Goal: Check status: Check status

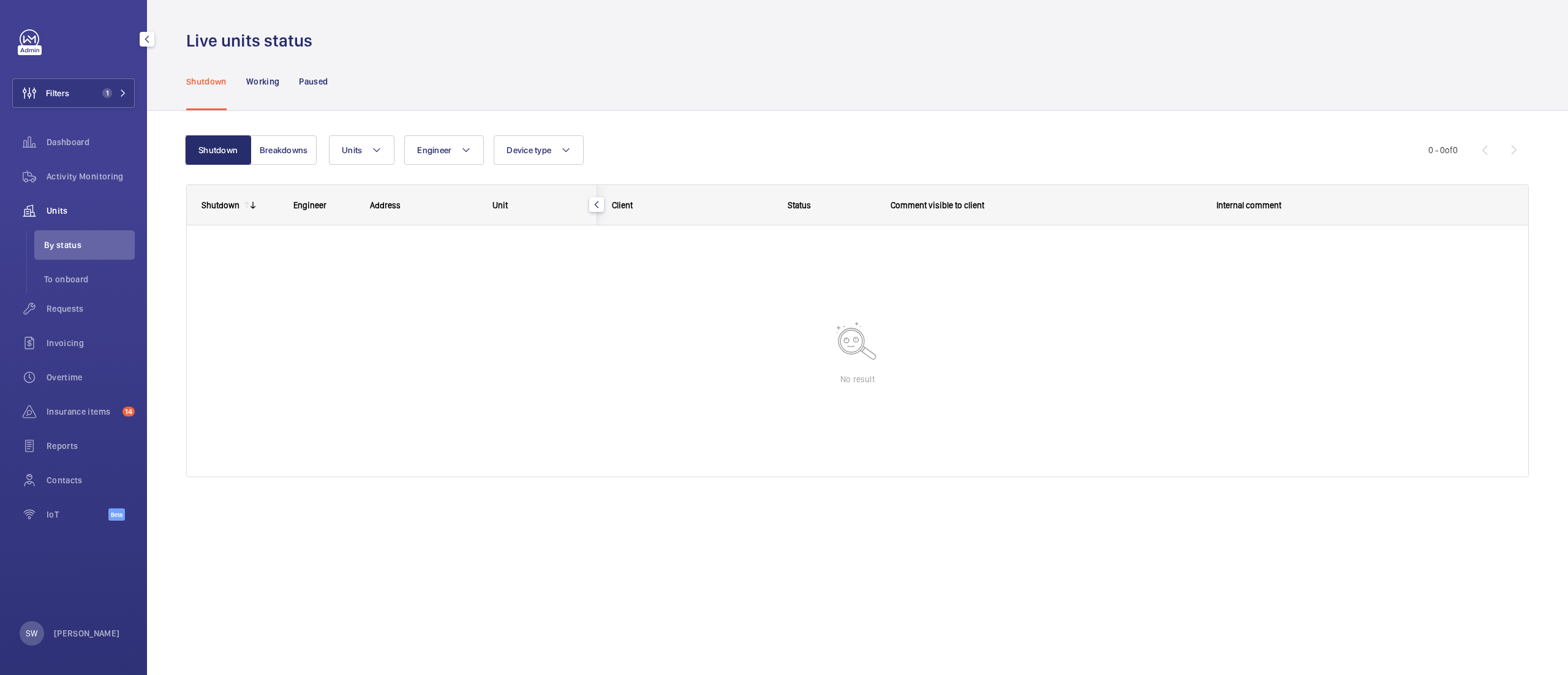
click at [101, 74] on div "Filters 1 Dashboard Activity Monitoring Units By status To onboard Requests Inv…" at bounding box center [74, 281] width 122 height 505
click at [101, 90] on span "1" at bounding box center [105, 93] width 15 height 10
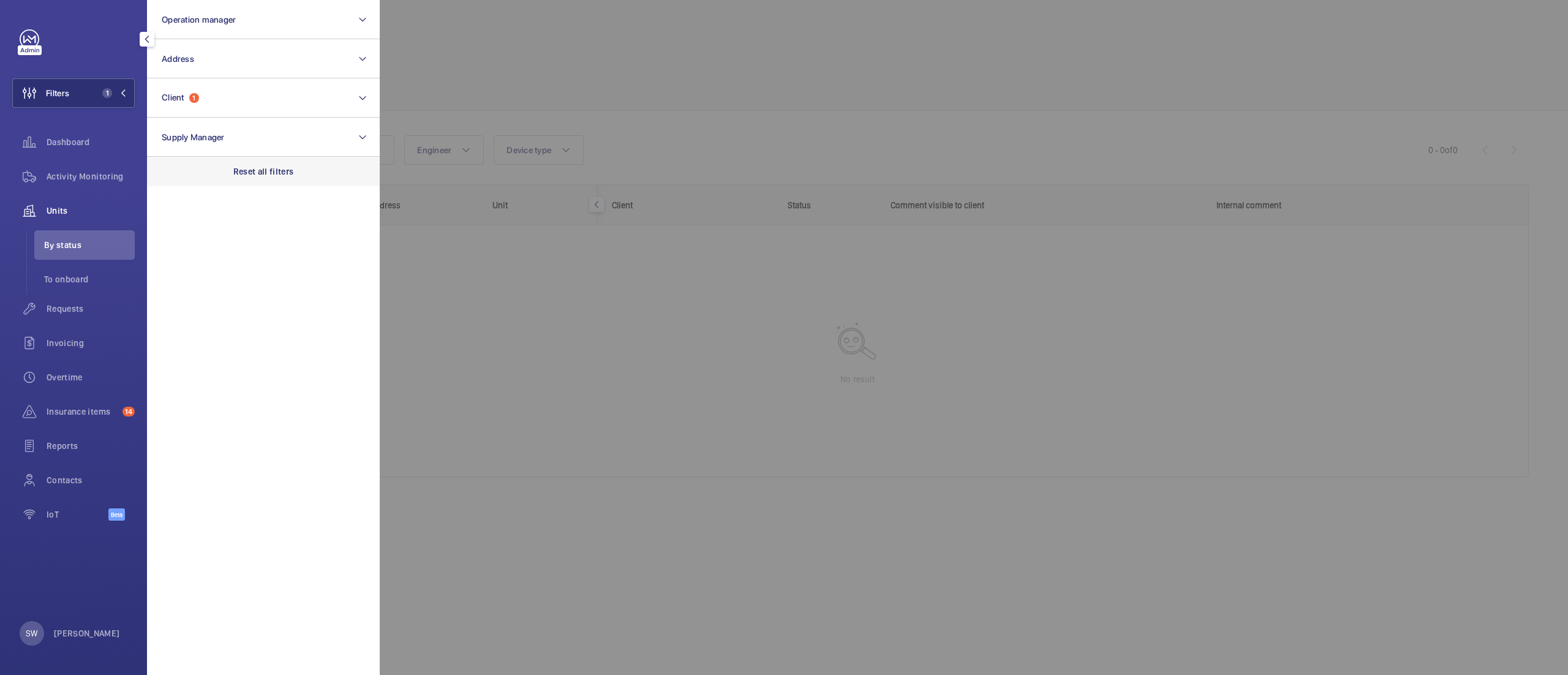
click at [287, 173] on p "Reset all filters" at bounding box center [264, 171] width 60 height 13
click at [258, 95] on button "Client" at bounding box center [264, 98] width 233 height 39
type input "chruch"
type input "[PERSON_NAME]"
click at [275, 183] on label "The Hyatt Regency London - [GEOGRAPHIC_DATA][PERSON_NAME]" at bounding box center [254, 177] width 213 height 29
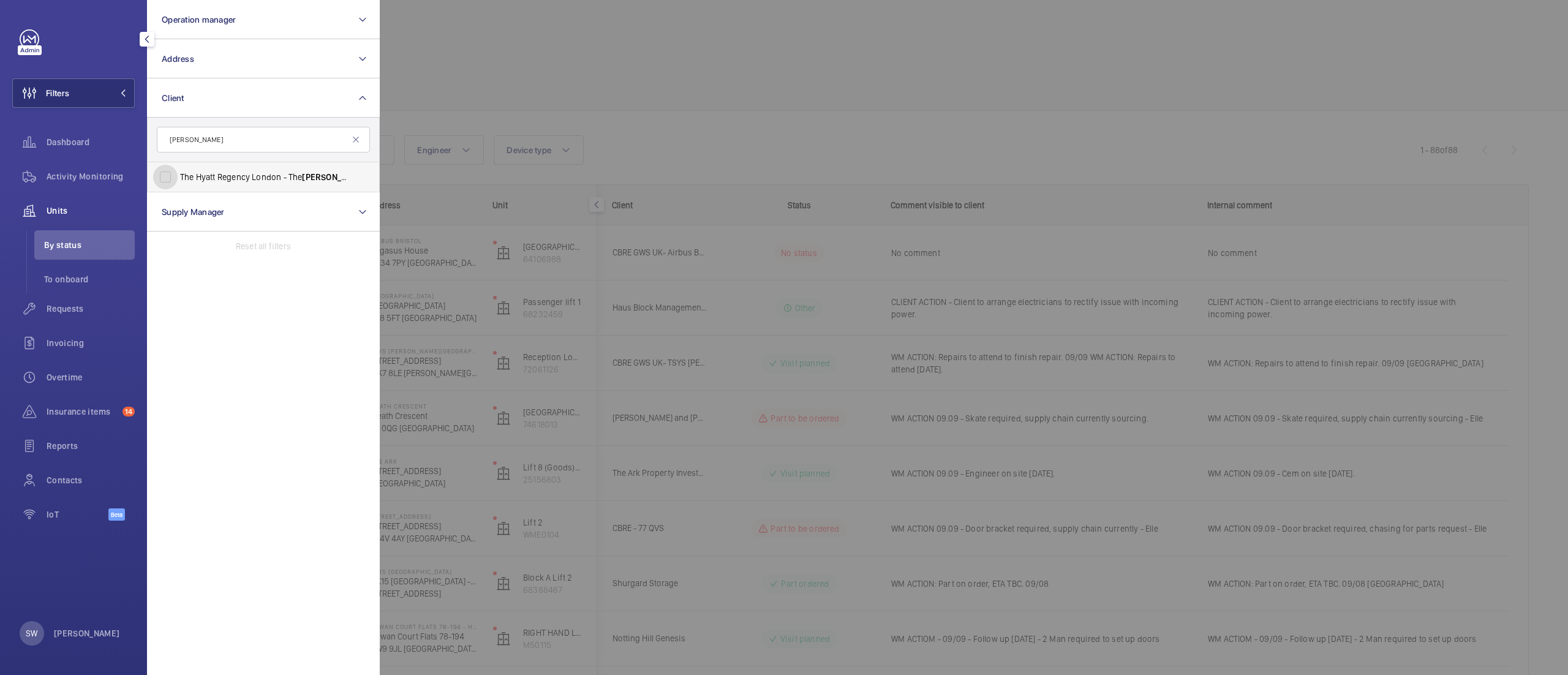
click at [177, 183] on input "The Hyatt Regency London - [GEOGRAPHIC_DATA][PERSON_NAME]" at bounding box center [165, 177] width 24 height 24
checkbox input "true"
click at [786, 136] on div at bounding box center [1164, 338] width 1568 height 675
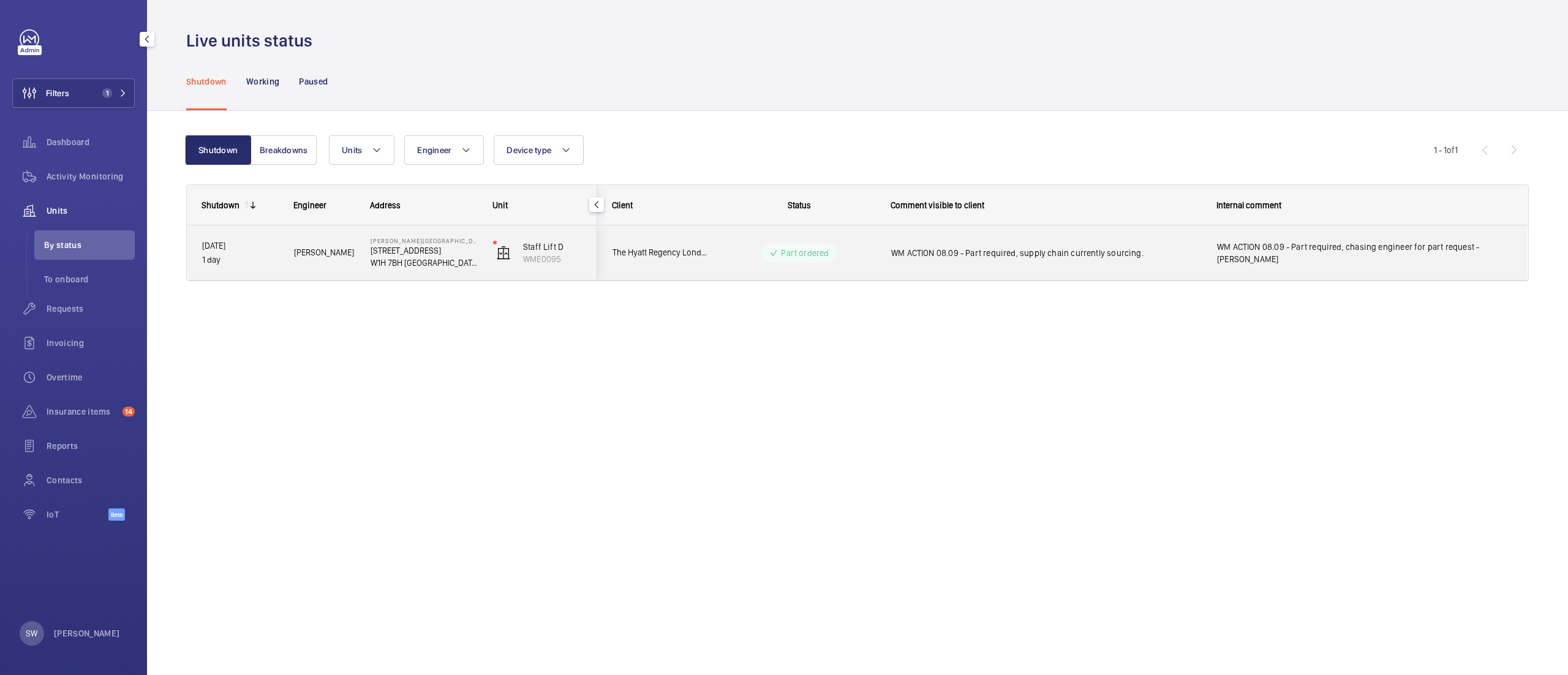
click at [992, 266] on div "WM ACTION 08.09 - Part required, supply chain currently sourcing." at bounding box center [1046, 253] width 310 height 28
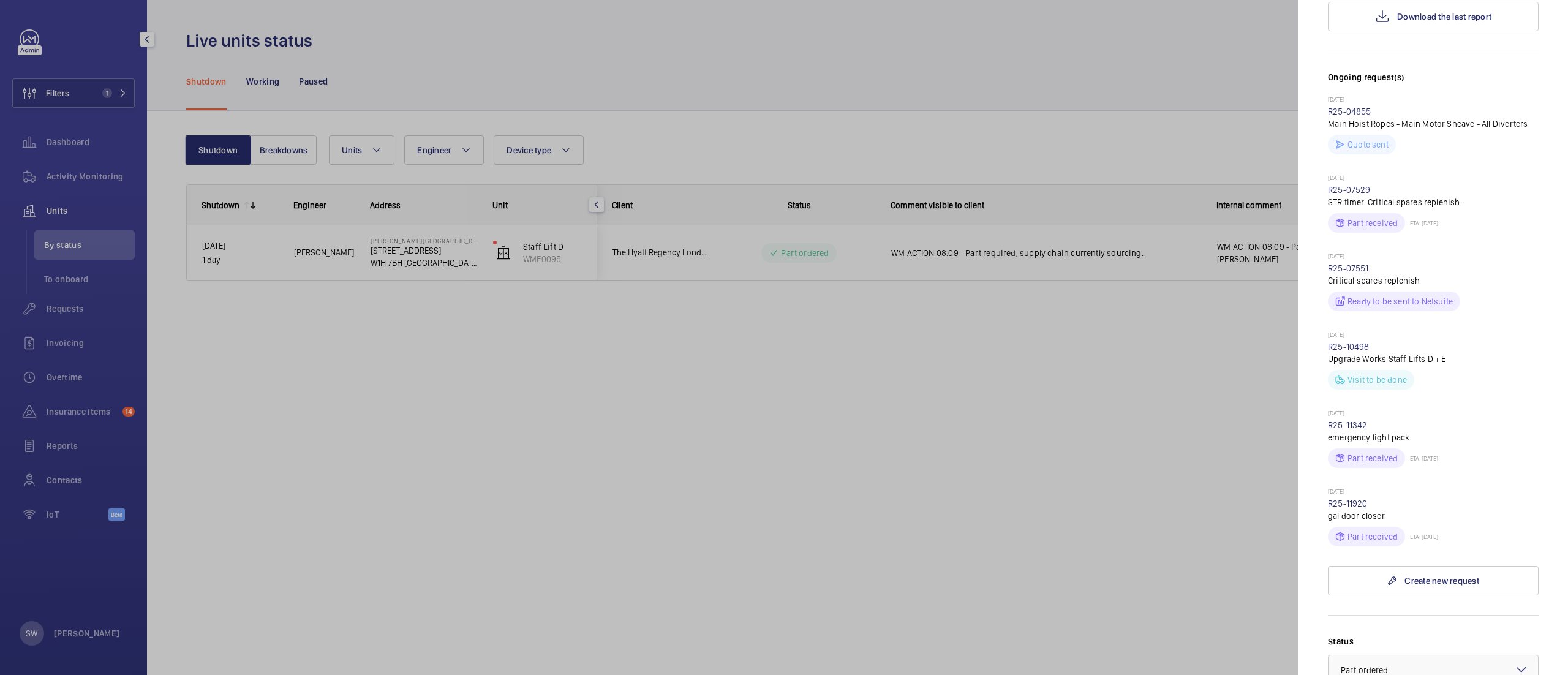
scroll to position [368, 0]
click at [1125, 455] on div at bounding box center [784, 338] width 1568 height 675
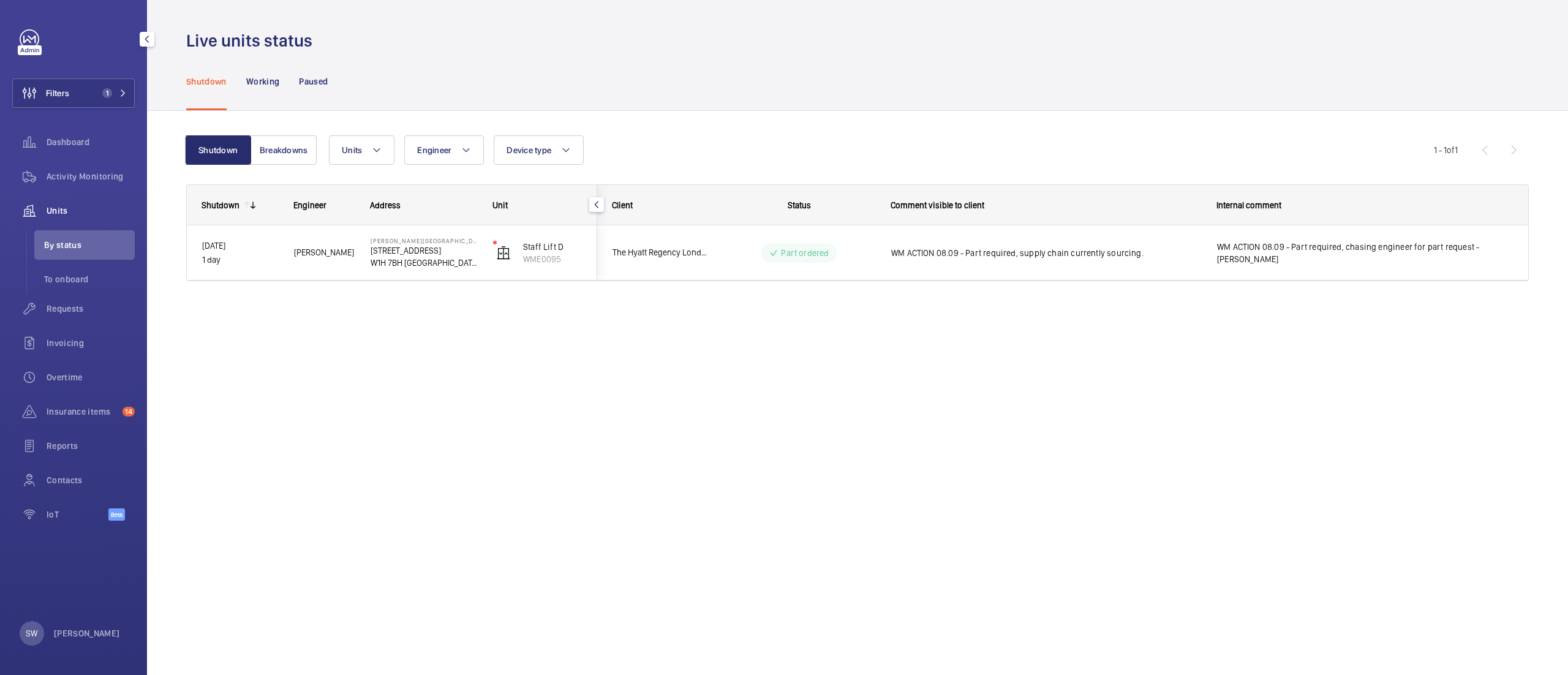
scroll to position [0, 0]
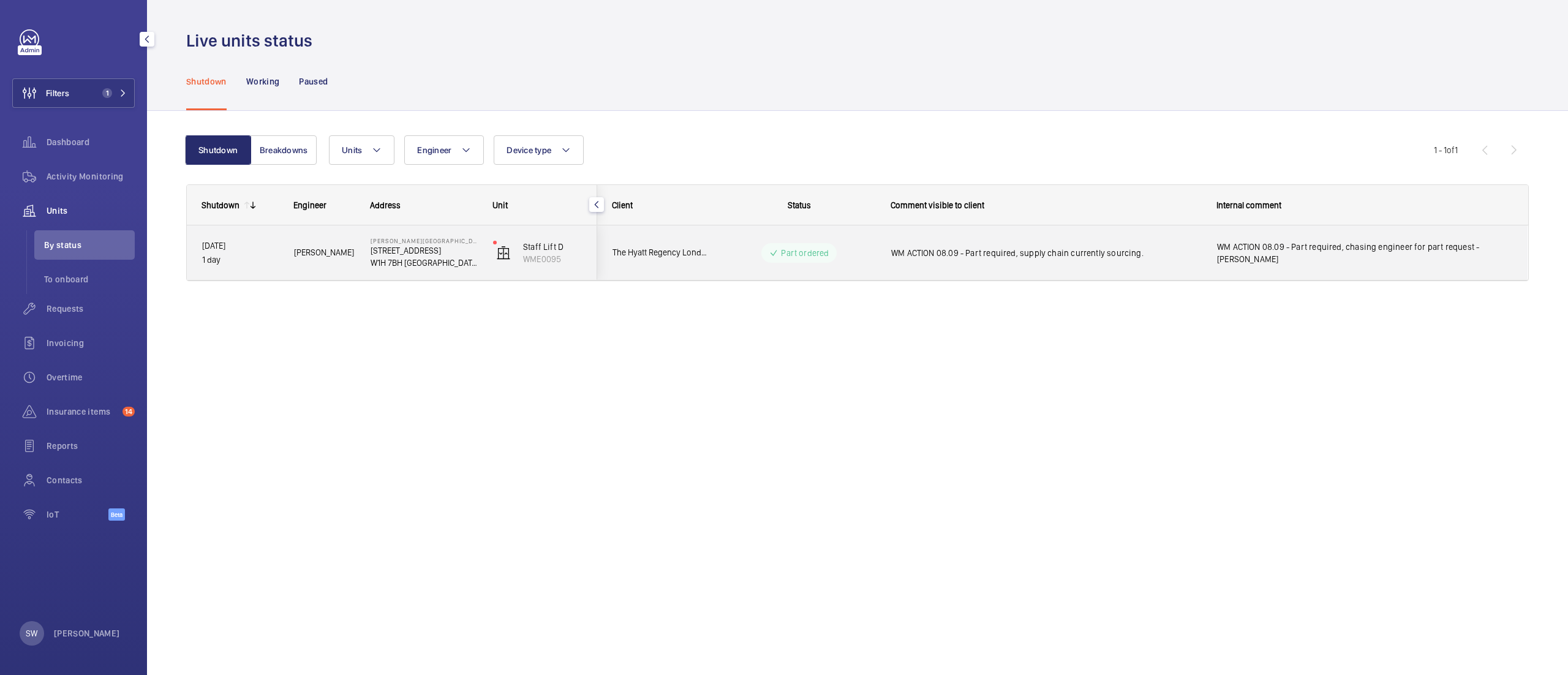
click at [1321, 266] on div "WM ACTION 08.09 - Part required, chasing engineer for part request - [PERSON_NA…" at bounding box center [1364, 253] width 296 height 28
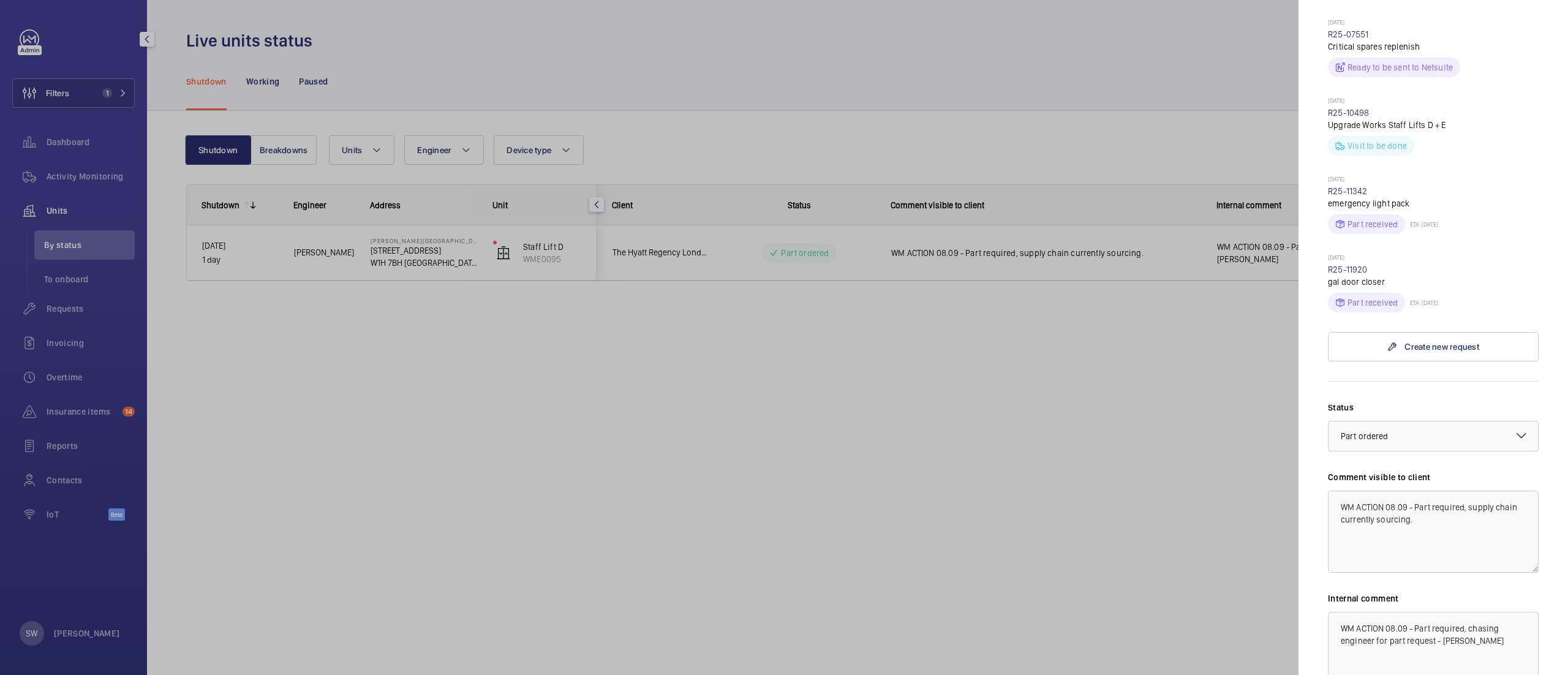
scroll to position [601, 0]
click at [1448, 489] on textarea "WM ACTION 08.09 - Part required, supply chain currently sourcing." at bounding box center [1433, 530] width 211 height 82
click at [929, 509] on div at bounding box center [784, 338] width 1568 height 675
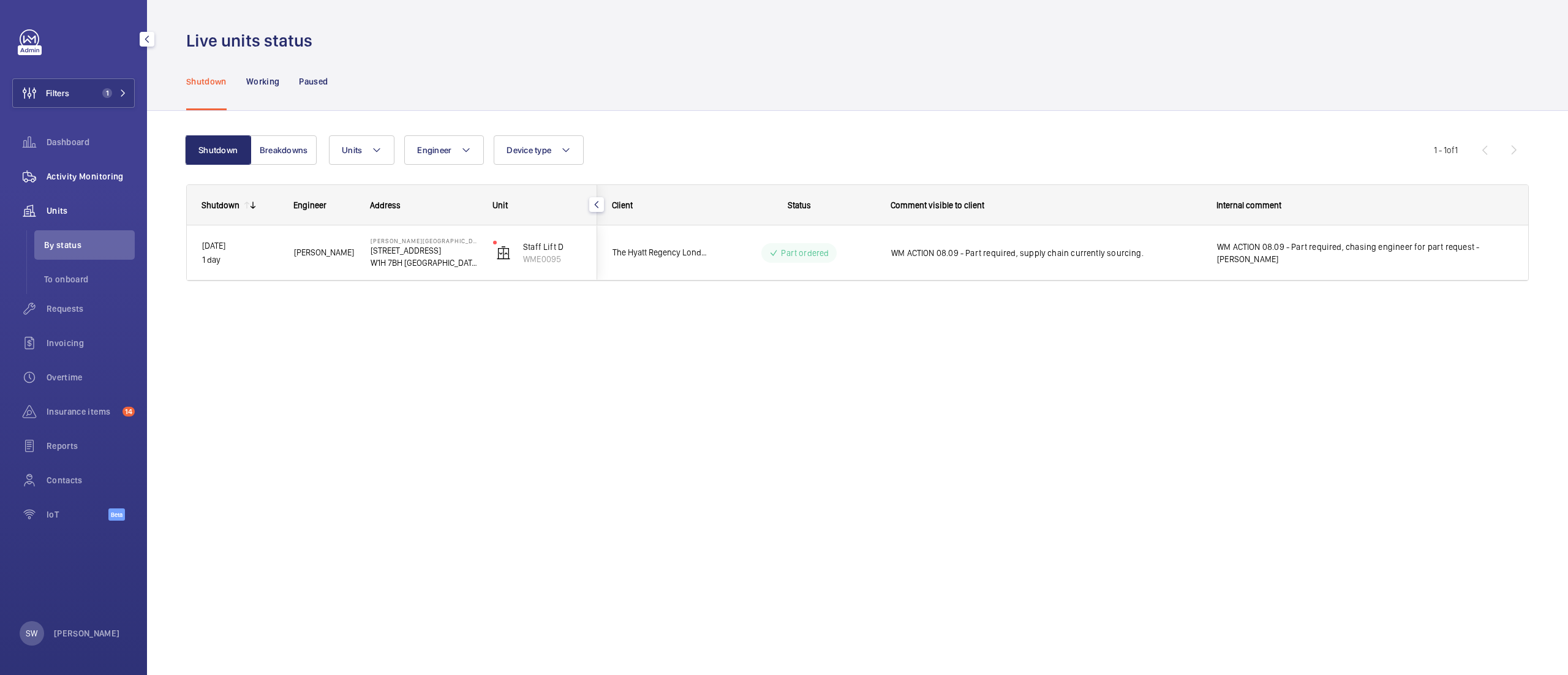
click at [52, 181] on span "Activity Monitoring" at bounding box center [90, 176] width 88 height 13
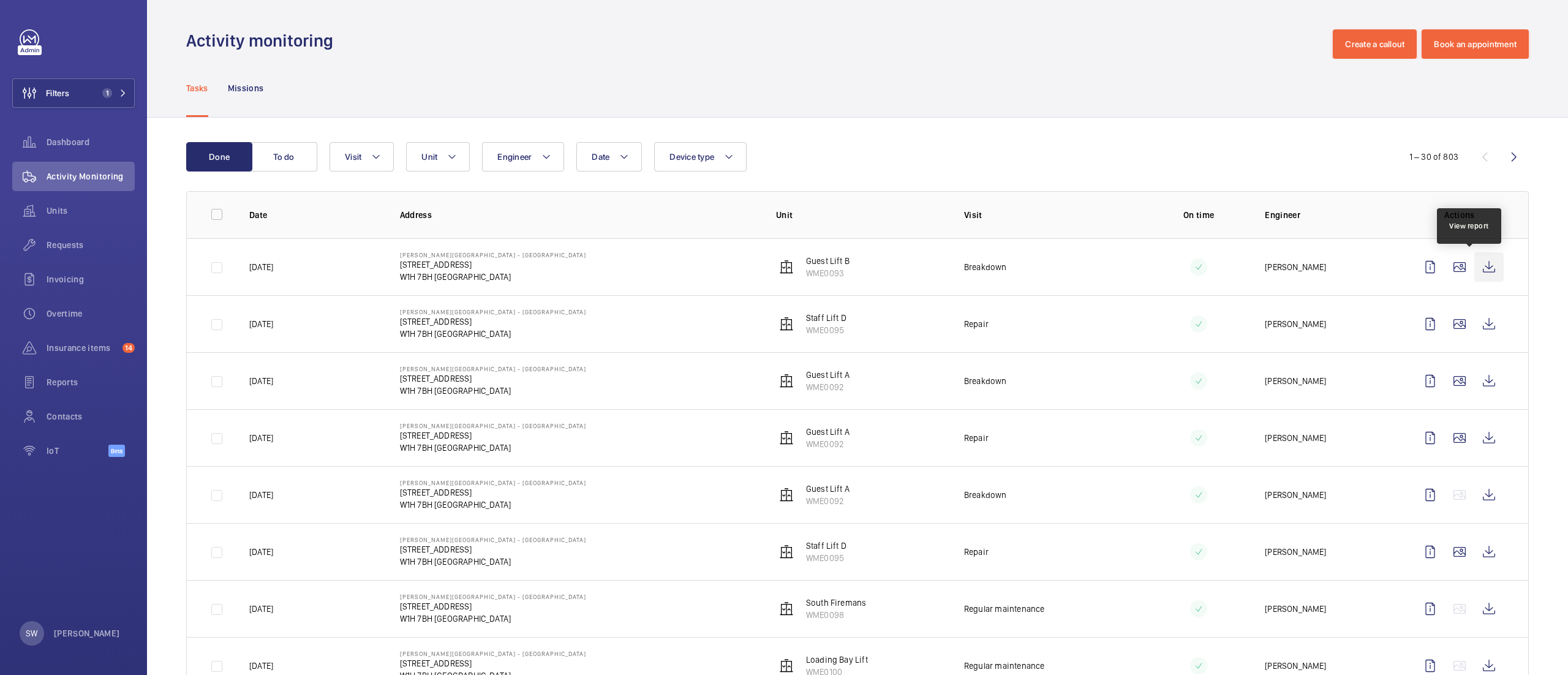
click at [1474, 261] on wm-front-icon-button at bounding box center [1488, 266] width 29 height 29
click at [92, 87] on button "Filters 1" at bounding box center [74, 93] width 122 height 29
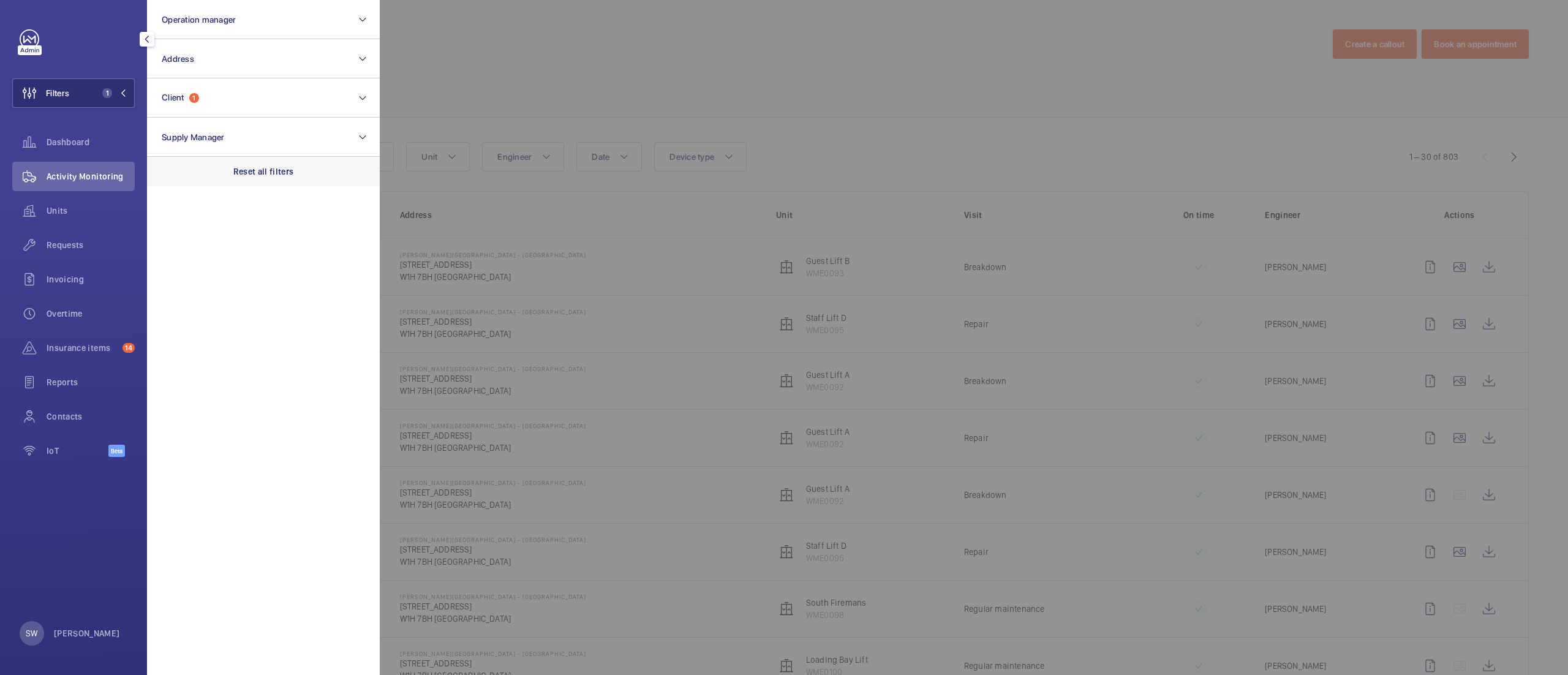
click at [300, 182] on div "Reset all filters" at bounding box center [264, 171] width 233 height 29
click at [113, 131] on div "Dashboard" at bounding box center [74, 142] width 122 height 29
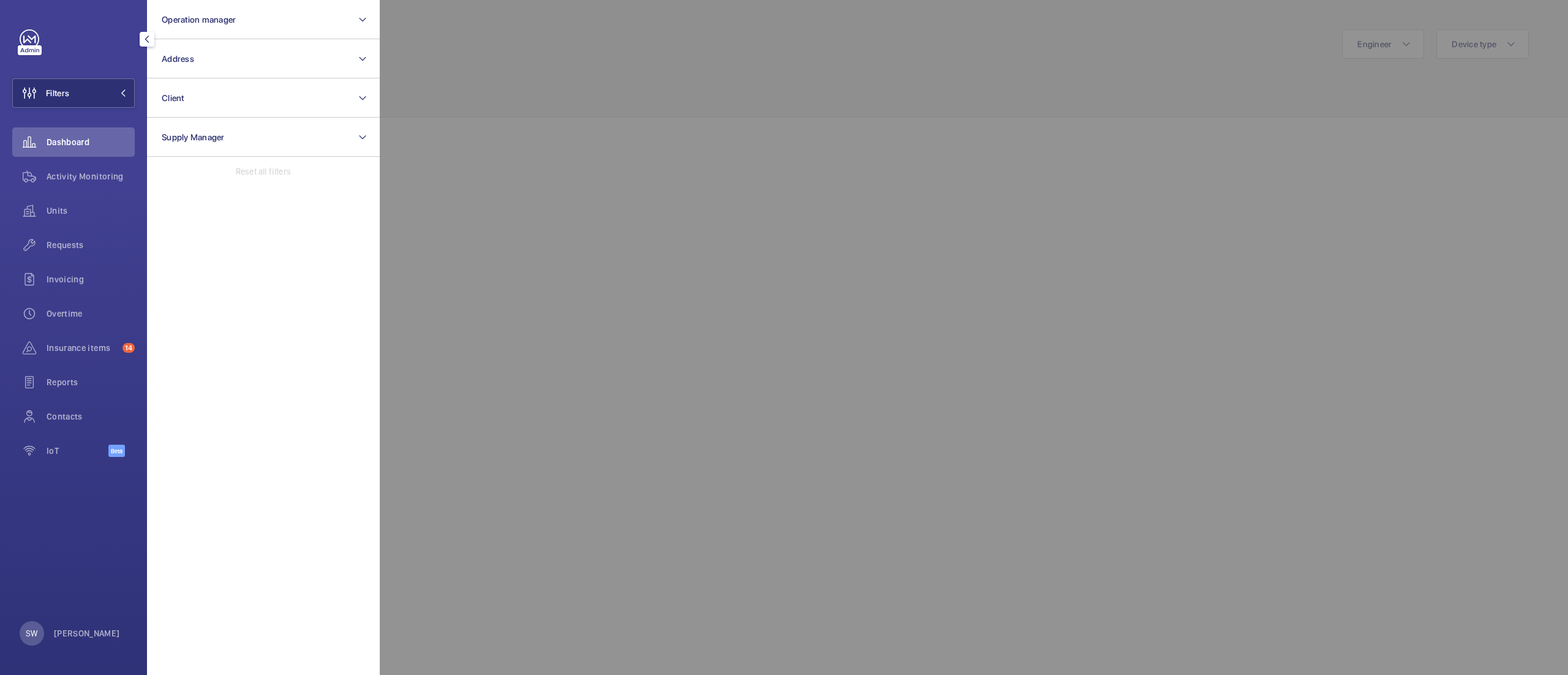
click at [835, 74] on div at bounding box center [1164, 338] width 1568 height 675
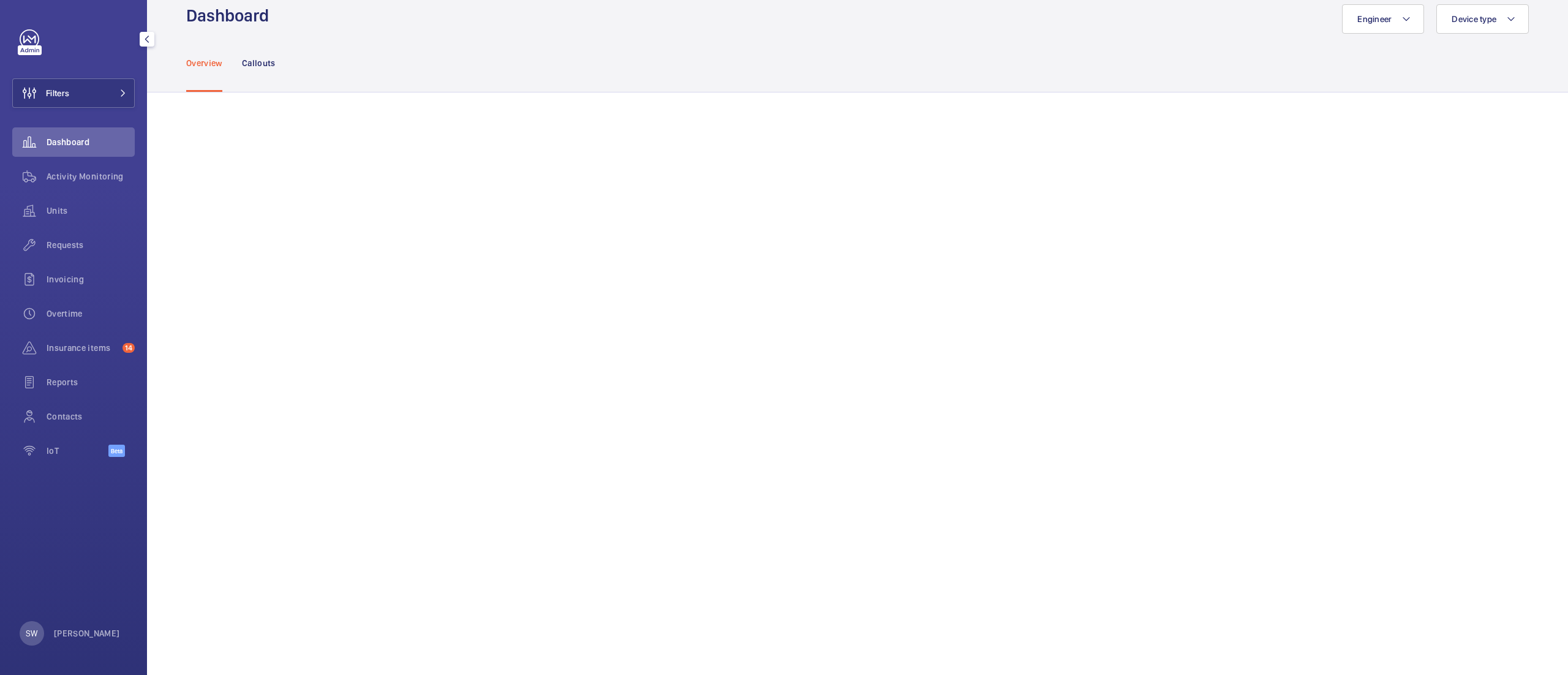
scroll to position [28, 0]
click at [79, 207] on span "Units" at bounding box center [90, 210] width 88 height 13
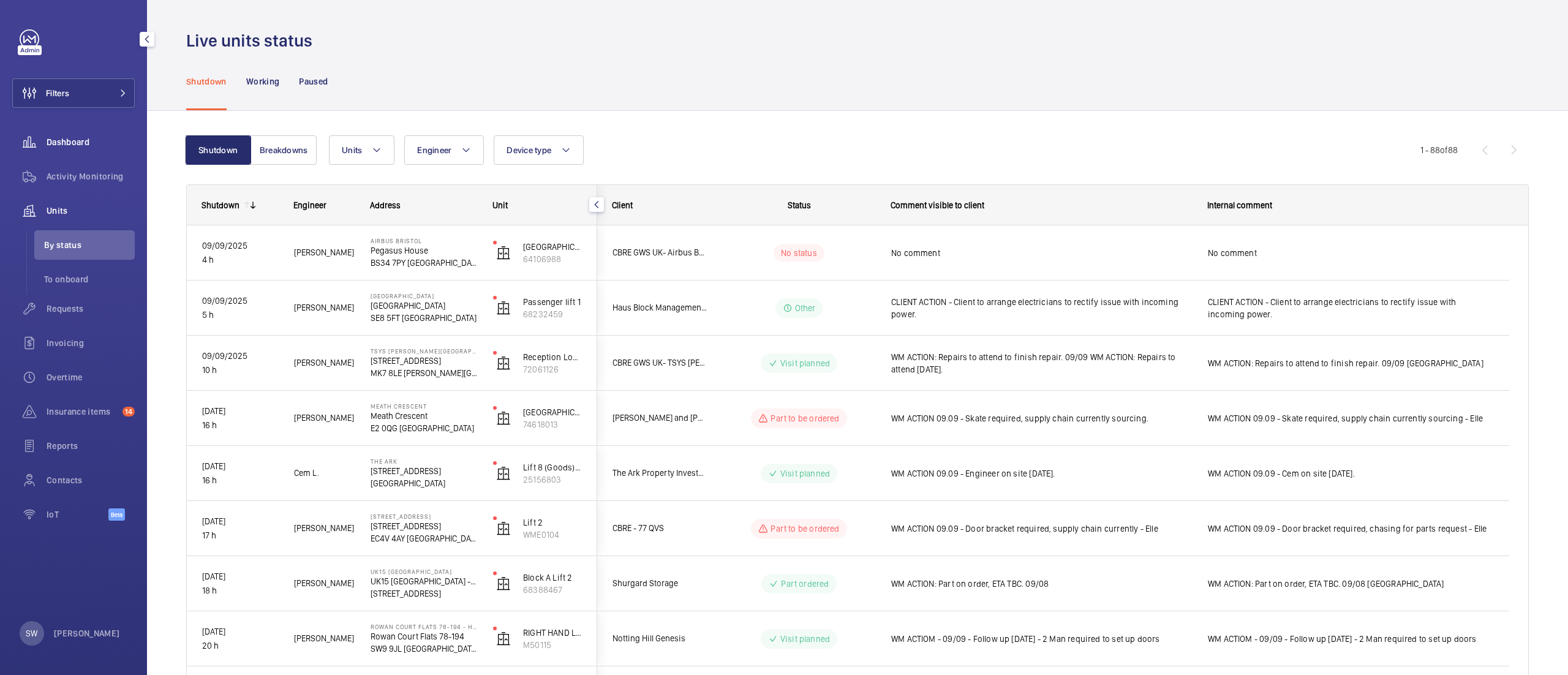
click at [105, 141] on span "Dashboard" at bounding box center [90, 142] width 88 height 13
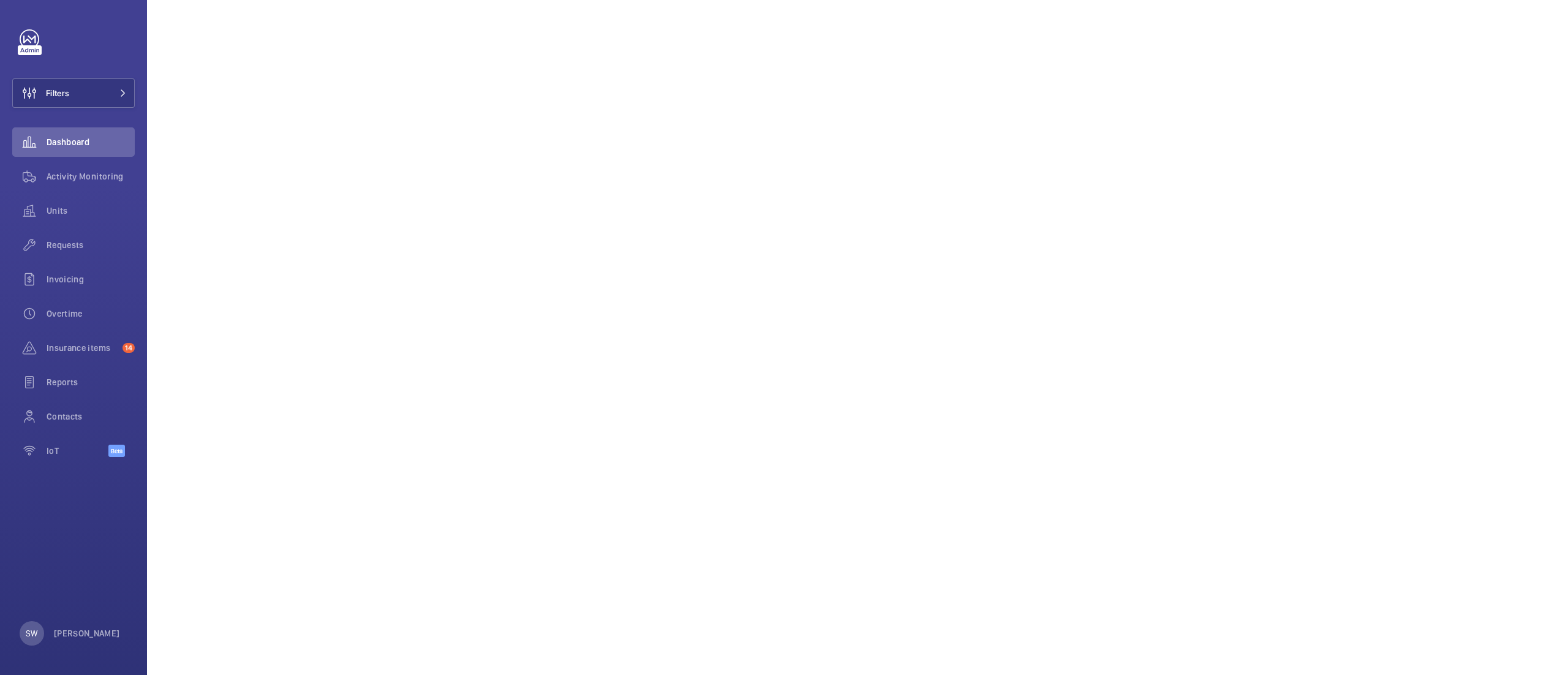
scroll to position [725, 0]
click at [89, 85] on button "Filters" at bounding box center [74, 93] width 122 height 29
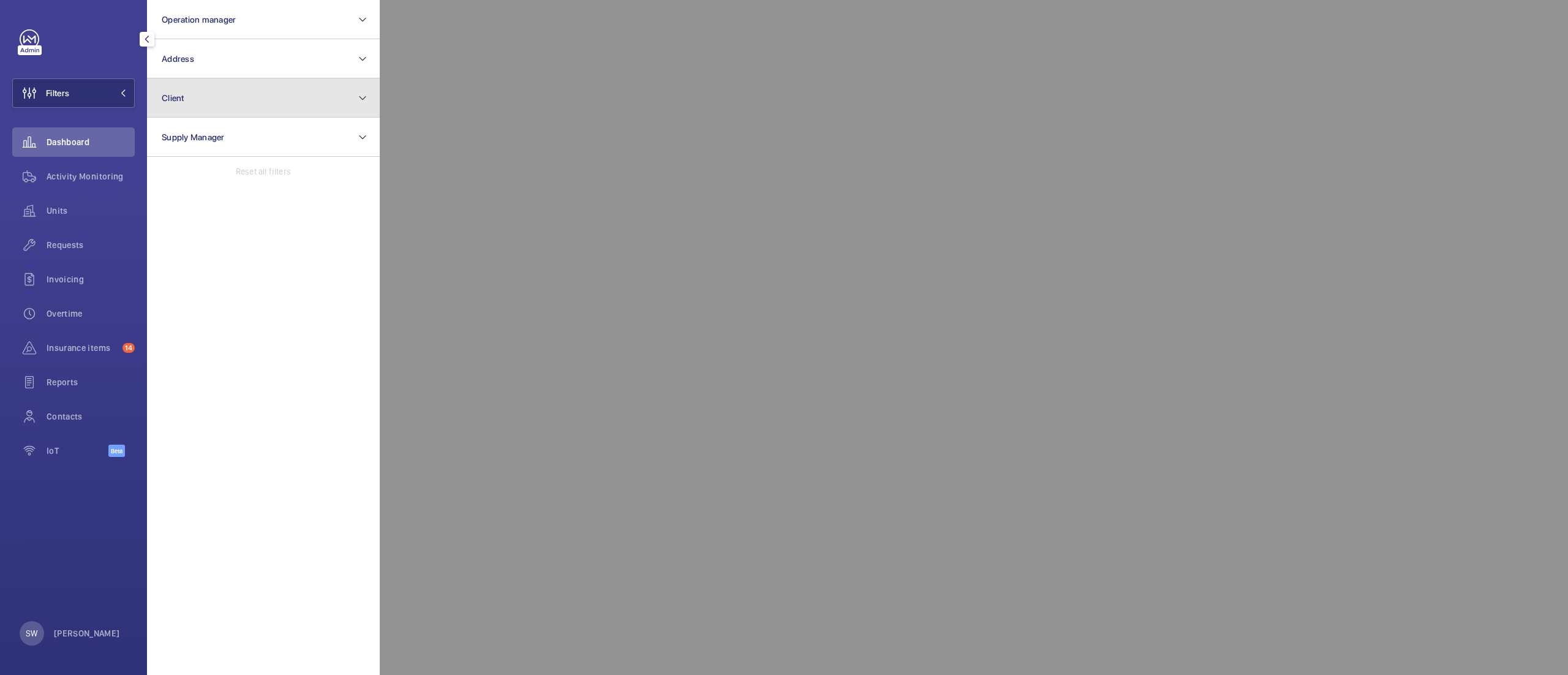
click at [270, 100] on button "Client" at bounding box center [264, 98] width 233 height 39
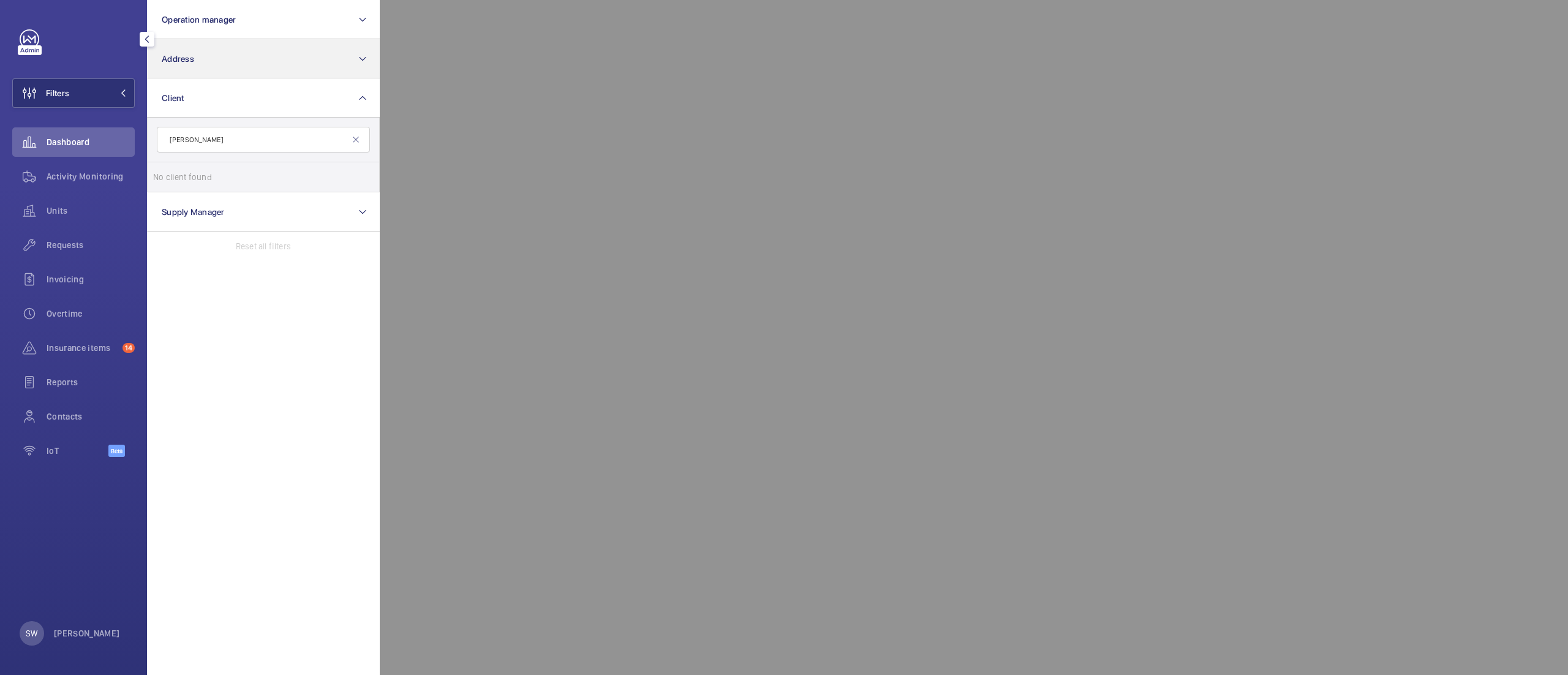
type input "[PERSON_NAME]"
click at [217, 54] on button "Address" at bounding box center [264, 59] width 233 height 39
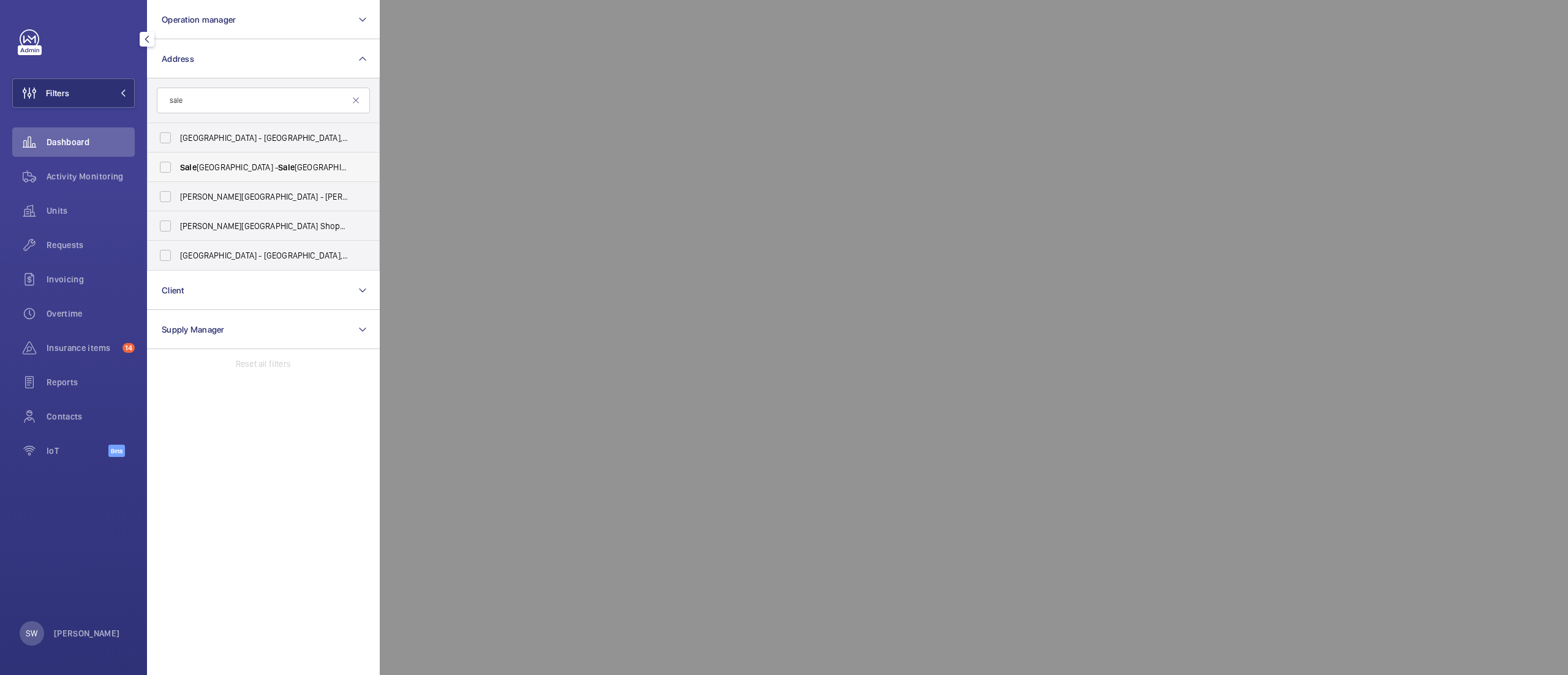
type input "sale"
click at [278, 164] on span "Sale" at bounding box center [286, 167] width 17 height 10
click at [177, 164] on input "Sale Railway Station - [GEOGRAPHIC_DATA],, SALE M33 7XY" at bounding box center [165, 167] width 24 height 24
checkbox input "true"
click at [539, 85] on div at bounding box center [1164, 338] width 1568 height 675
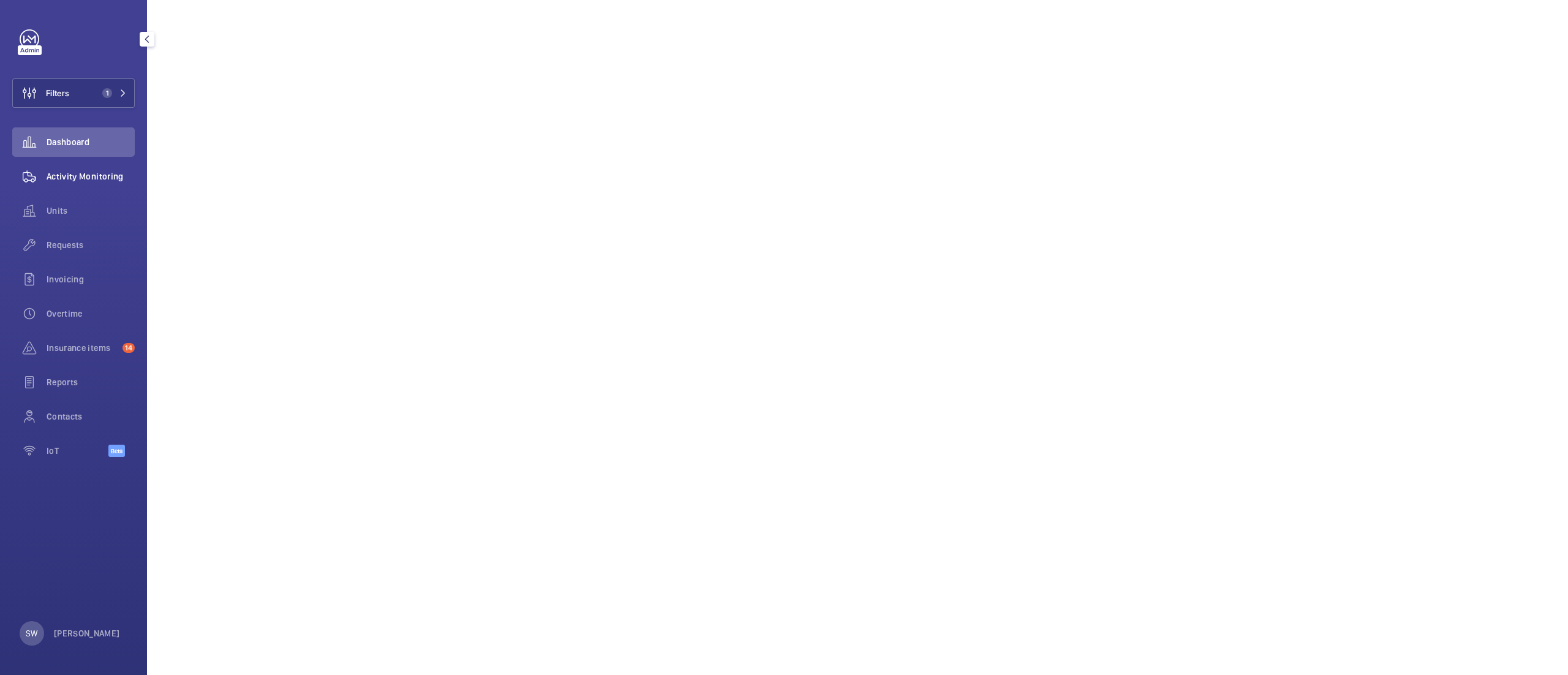
drag, startPoint x: 69, startPoint y: 207, endPoint x: 131, endPoint y: 167, distance: 73.8
click at [69, 207] on span "Units" at bounding box center [90, 210] width 88 height 13
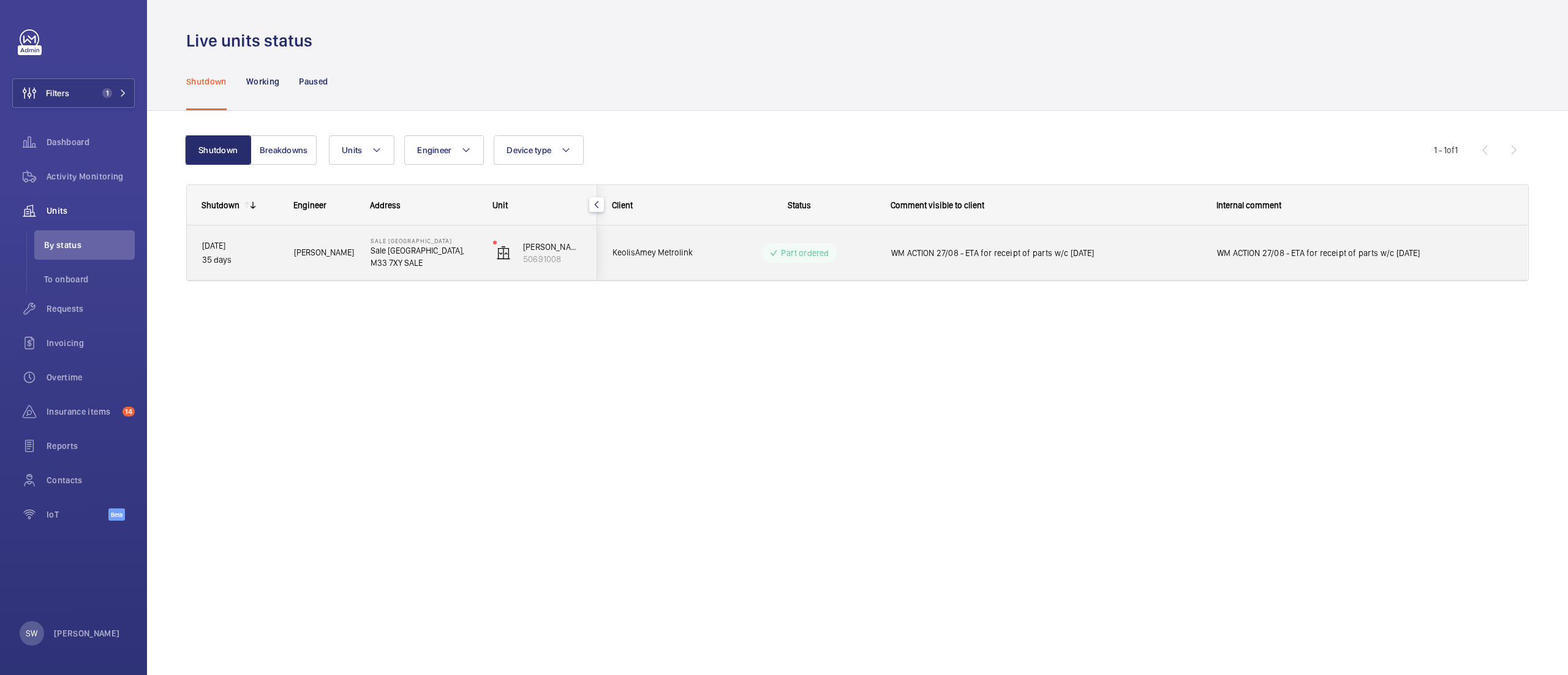
click at [1298, 271] on div "WM ACTION 27/08 - ETA for receipt of parts w/c [DATE]" at bounding box center [1365, 253] width 325 height 53
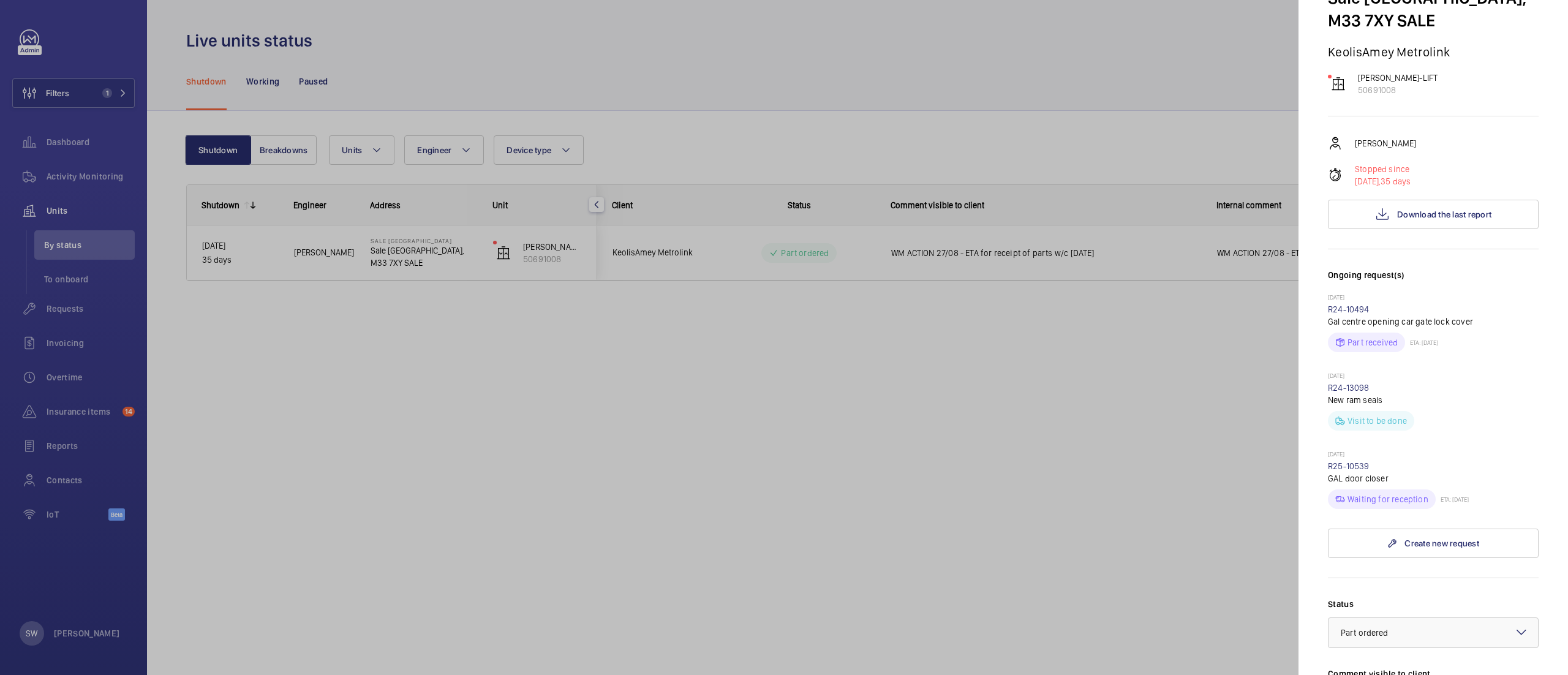
scroll to position [87, 0]
click at [1358, 460] on link "R25-10539" at bounding box center [1349, 463] width 42 height 10
